Goal: Transaction & Acquisition: Obtain resource

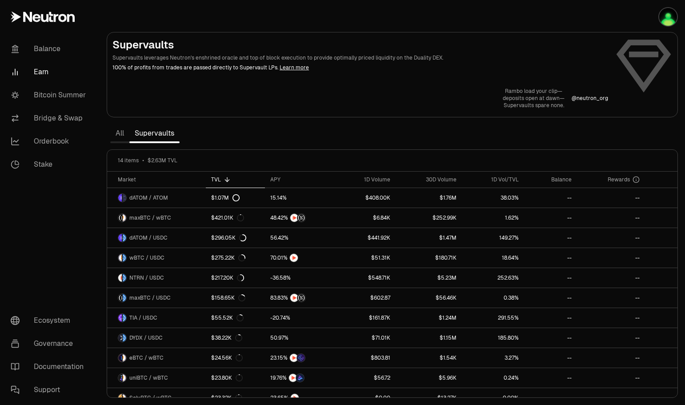
click at [670, 17] on img "button" at bounding box center [668, 17] width 18 height 18
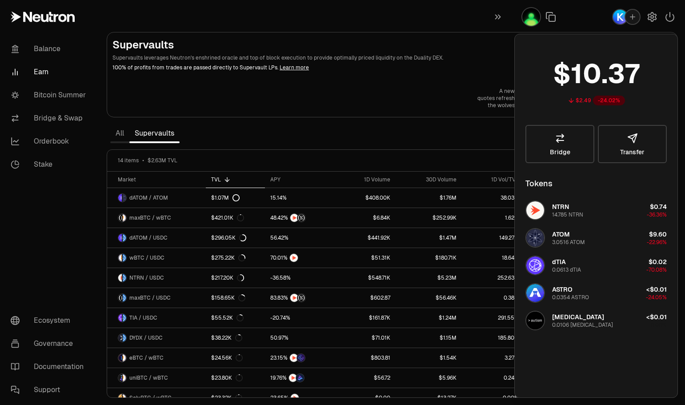
click at [397, 23] on section "Supervaults Supervaults leverages Neutron's enshrined oracle and top of block e…" at bounding box center [393, 202] width 586 height 405
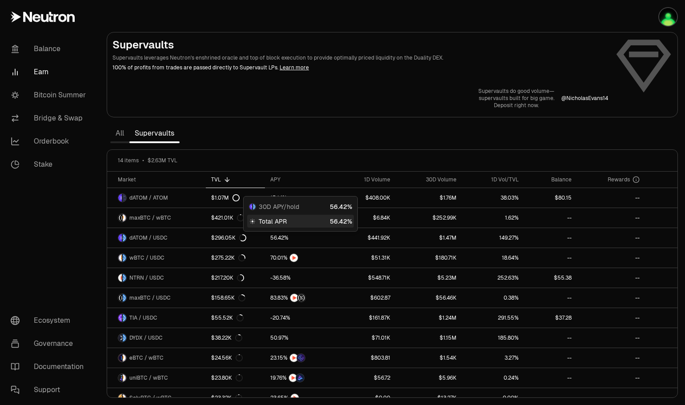
click at [390, 122] on section "Supervaults Supervaults leverages Neutron's enshrined oracle and top of block e…" at bounding box center [393, 202] width 586 height 405
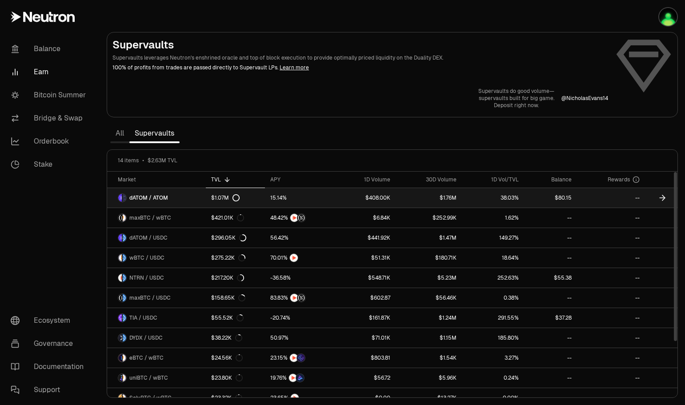
click at [339, 196] on link "$408.00K" at bounding box center [365, 198] width 60 height 20
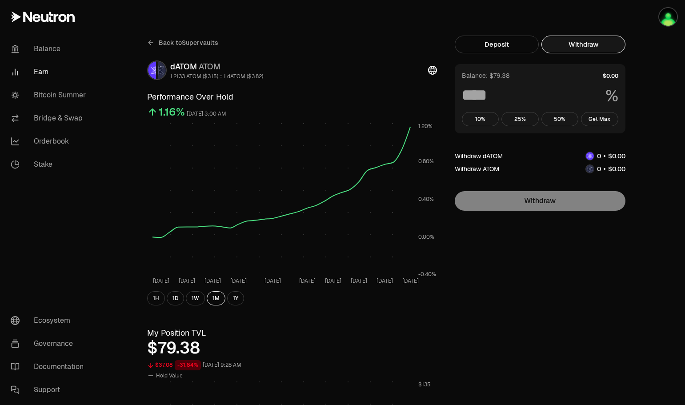
click at [584, 42] on button "Withdraw" at bounding box center [584, 45] width 84 height 18
click at [597, 115] on button "Get Max" at bounding box center [599, 119] width 37 height 14
type input "***"
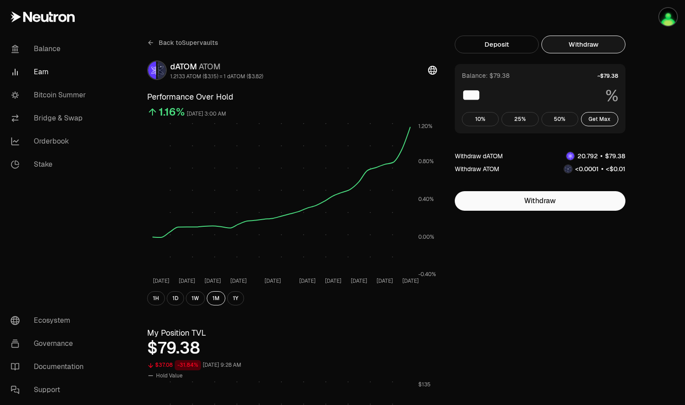
click at [153, 43] on icon at bounding box center [150, 42] width 7 height 7
